Goal: Find specific page/section: Find specific page/section

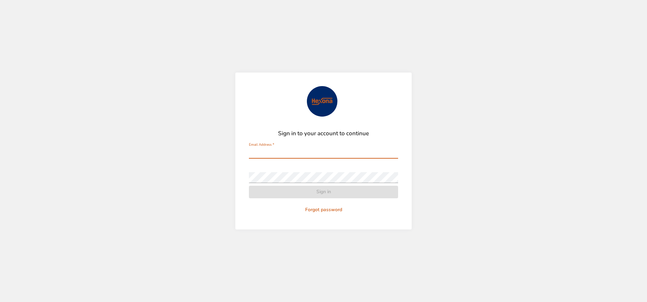
click at [319, 152] on input "Email Address   *" at bounding box center [323, 153] width 149 height 11
type input "**********"
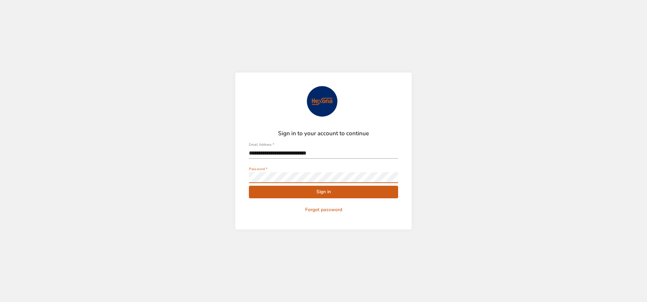
click at [249, 186] on button "Sign in" at bounding box center [323, 192] width 149 height 13
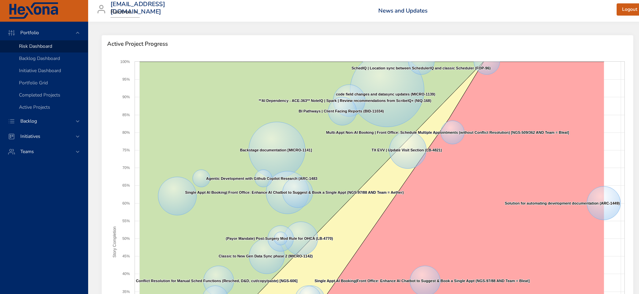
click at [34, 121] on span "Backlog" at bounding box center [28, 121] width 27 height 6
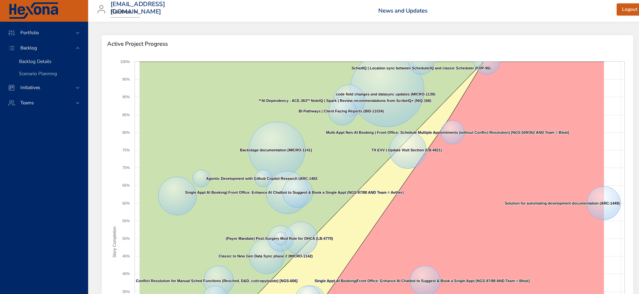
click at [42, 61] on span "Backlog Details" at bounding box center [35, 61] width 33 height 6
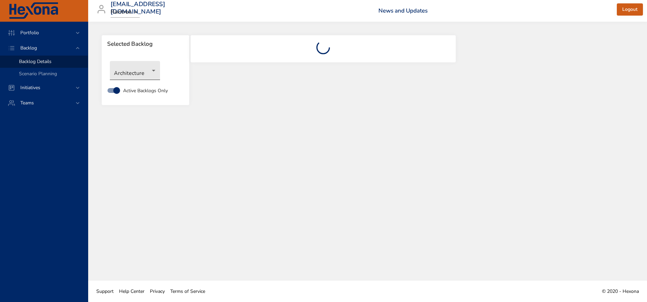
click at [151, 78] on body "Portfolio Backlog Backlog Details Scenario Planning Initiatives Teams [EMAIL_AD…" at bounding box center [323, 151] width 647 height 302
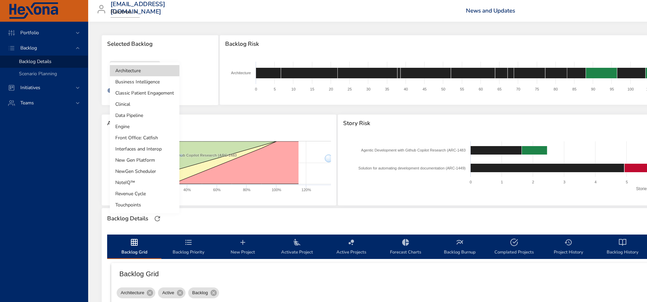
click at [141, 206] on li "Touchpoints" at bounding box center [144, 204] width 69 height 11
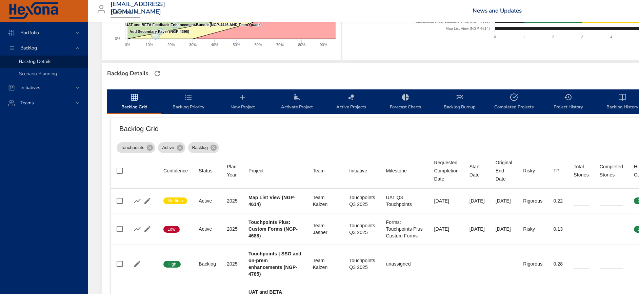
scroll to position [102, 0]
